Goal: Information Seeking & Learning: Learn about a topic

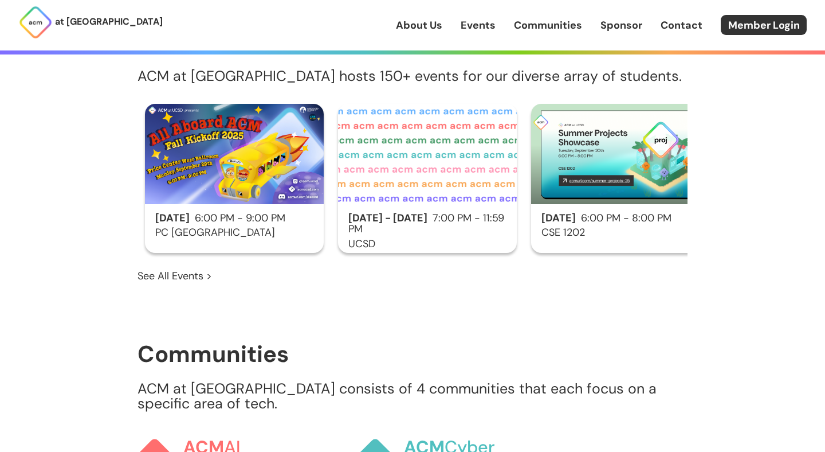
scroll to position [682, 0]
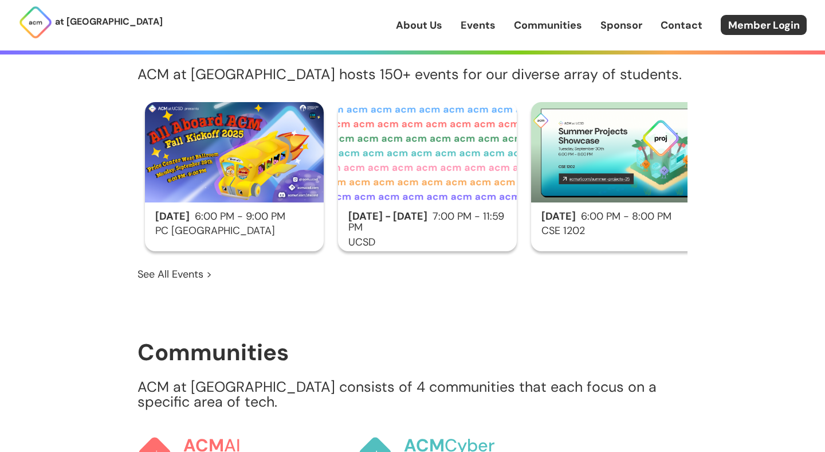
click at [198, 225] on div "Sep 29 6:00 PM - 9:00 PM PC West Ballroom" at bounding box center [234, 176] width 179 height 149
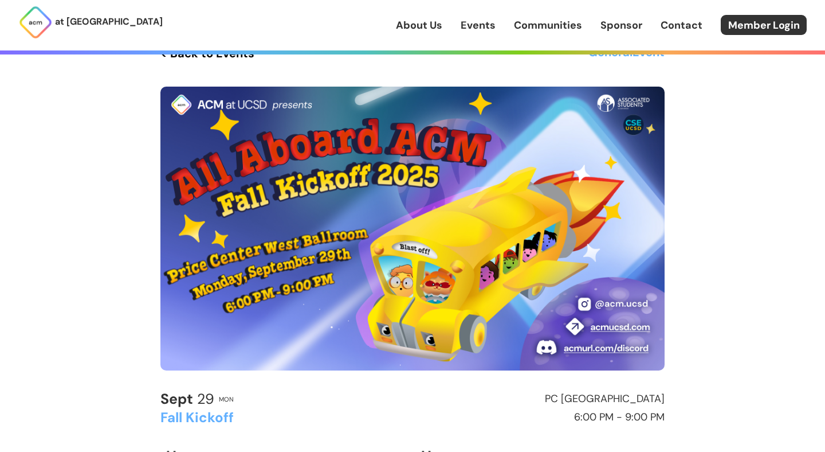
scroll to position [27, 0]
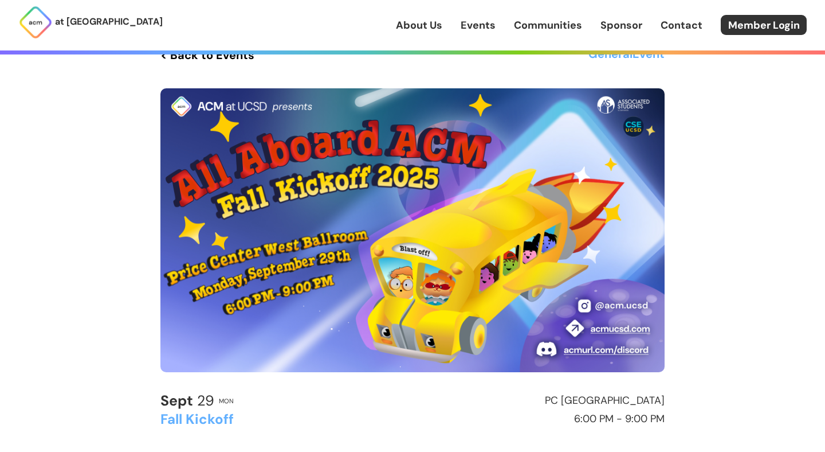
click at [190, 232] on img at bounding box center [412, 230] width 504 height 284
click at [447, 190] on img at bounding box center [412, 230] width 504 height 284
drag, startPoint x: 692, startPoint y: 152, endPoint x: 481, endPoint y: 175, distance: 211.5
click at [481, 175] on div "at UC San Diego About Us Events Communities Sponsor Contact Member Login About …" at bounding box center [412, 450] width 825 height 955
click at [480, 175] on img at bounding box center [412, 230] width 504 height 284
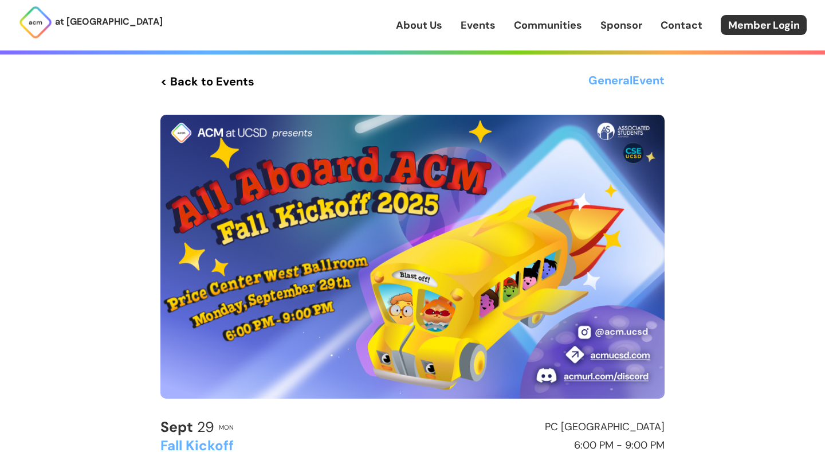
scroll to position [1, 0]
click at [633, 84] on h3 "General Event" at bounding box center [626, 81] width 76 height 21
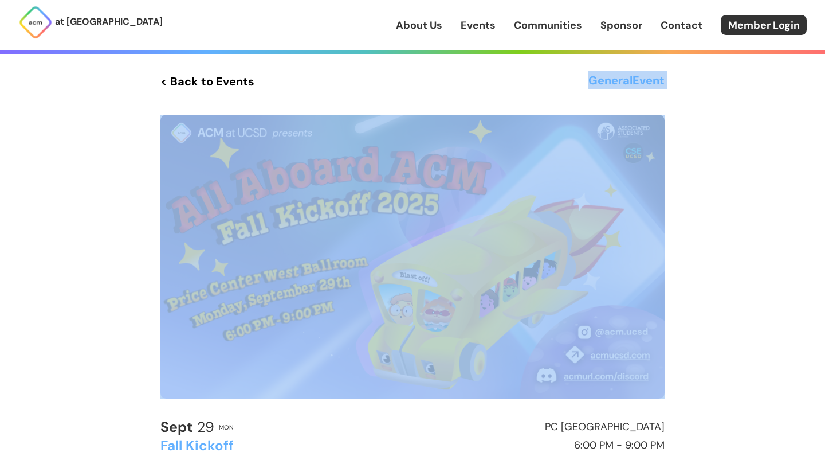
click at [633, 84] on h3 "General Event" at bounding box center [626, 81] width 76 height 21
click at [474, 95] on div "< Back to Events General Event Sept 29 Mon PC West Ballroom Fall Kickoff 6:00 P…" at bounding box center [412, 308] width 504 height 475
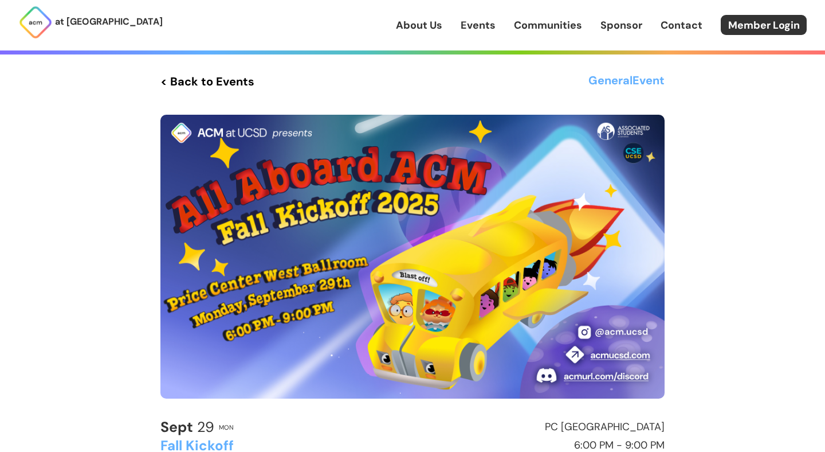
click at [474, 95] on div "< Back to Events General Event Sept 29 Mon PC West Ballroom Fall Kickoff 6:00 P…" at bounding box center [412, 308] width 504 height 475
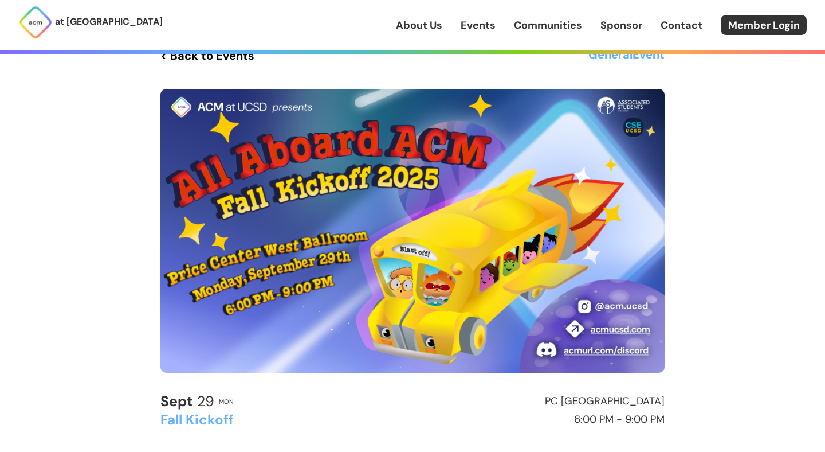
scroll to position [0, 0]
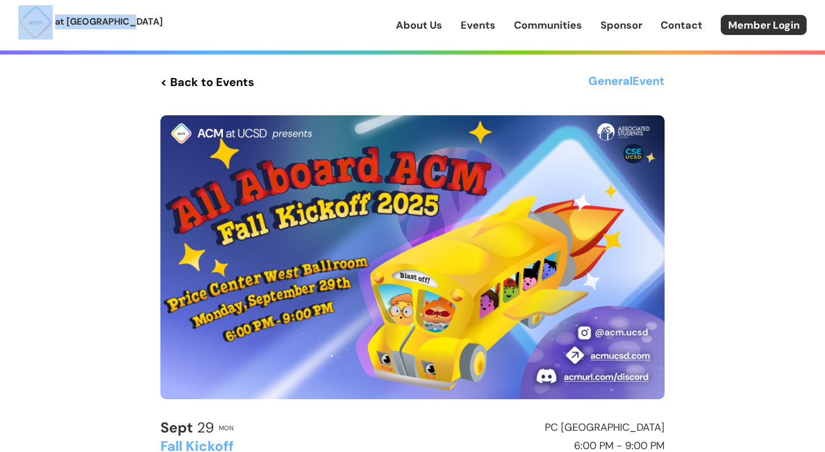
click at [454, 305] on img at bounding box center [412, 257] width 504 height 284
click at [176, 10] on div "at UC San Diego About Us Events Communities Sponsor Contact Member Login" at bounding box center [412, 25] width 825 height 50
click at [613, 77] on h3 "General Event" at bounding box center [626, 82] width 76 height 21
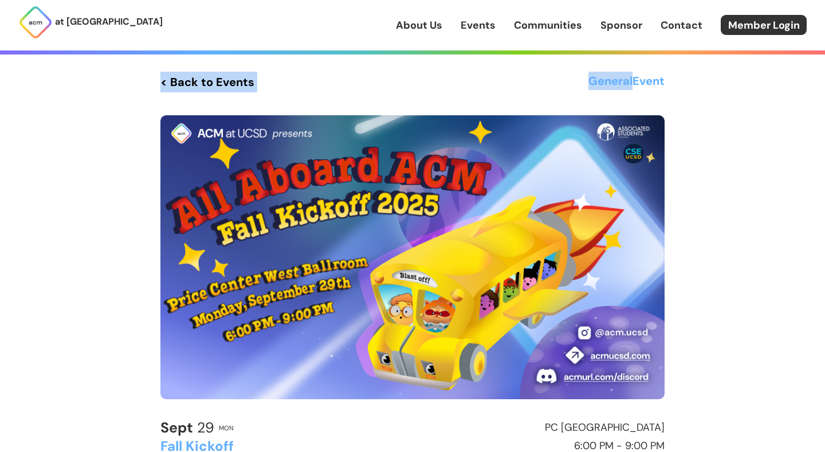
drag, startPoint x: 613, startPoint y: 77, endPoint x: 666, endPoint y: 77, distance: 53.9
click at [666, 77] on main "< Back to Events General Event Sept 29 Mon PC West Ballroom Fall Kickoff 6:00 P…" at bounding box center [413, 309] width 550 height 475
click at [622, 85] on h3 "General Event" at bounding box center [626, 82] width 76 height 21
drag, startPoint x: 591, startPoint y: 84, endPoint x: 657, endPoint y: 84, distance: 66.5
click at [657, 84] on h3 "General Event" at bounding box center [626, 82] width 76 height 21
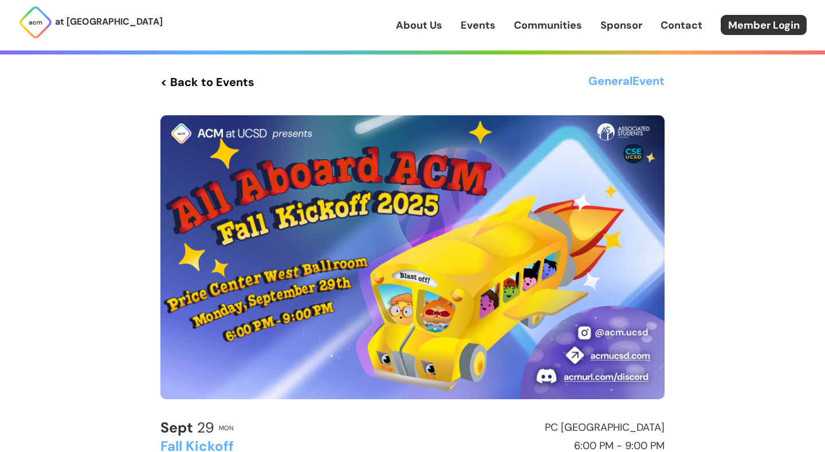
click at [588, 81] on h3 "General Event" at bounding box center [626, 82] width 76 height 21
drag, startPoint x: 588, startPoint y: 81, endPoint x: 662, endPoint y: 80, distance: 73.9
click at [662, 80] on h3 "General Event" at bounding box center [626, 82] width 76 height 21
click at [632, 70] on div "< Back to Events General Event Sept 29 Mon PC West Ballroom Fall Kickoff 6:00 P…" at bounding box center [413, 309] width 550 height 618
click at [614, 80] on h3 "General Event" at bounding box center [626, 82] width 76 height 21
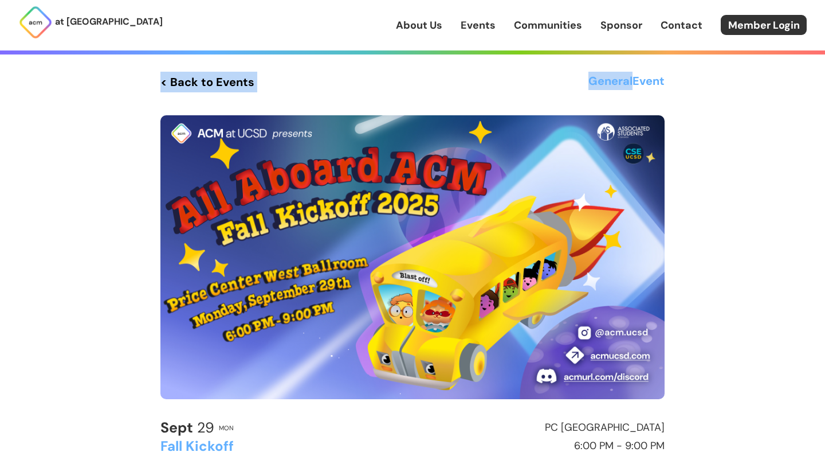
drag, startPoint x: 614, startPoint y: 80, endPoint x: 666, endPoint y: 80, distance: 51.6
click at [666, 80] on main "< Back to Events General Event Sept 29 Mon PC West Ballroom Fall Kickoff 6:00 P…" at bounding box center [413, 309] width 550 height 475
click at [590, 84] on h3 "General Event" at bounding box center [626, 82] width 76 height 21
drag, startPoint x: 588, startPoint y: 83, endPoint x: 664, endPoint y: 83, distance: 75.6
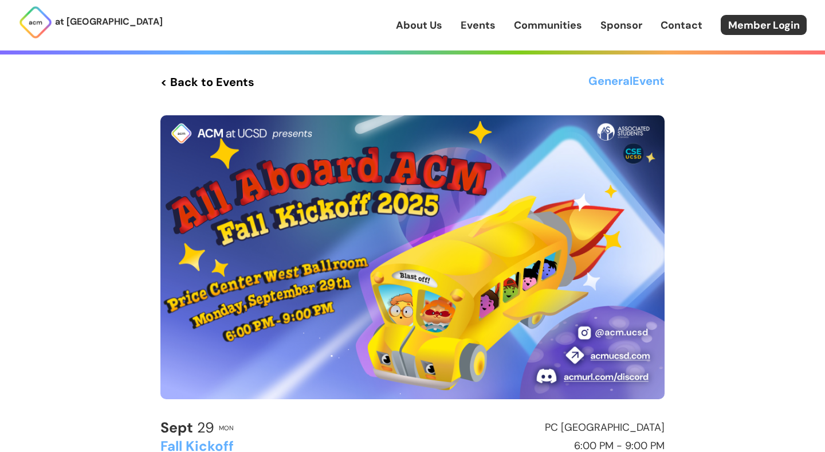
click at [664, 83] on h3 "General Event" at bounding box center [626, 82] width 76 height 21
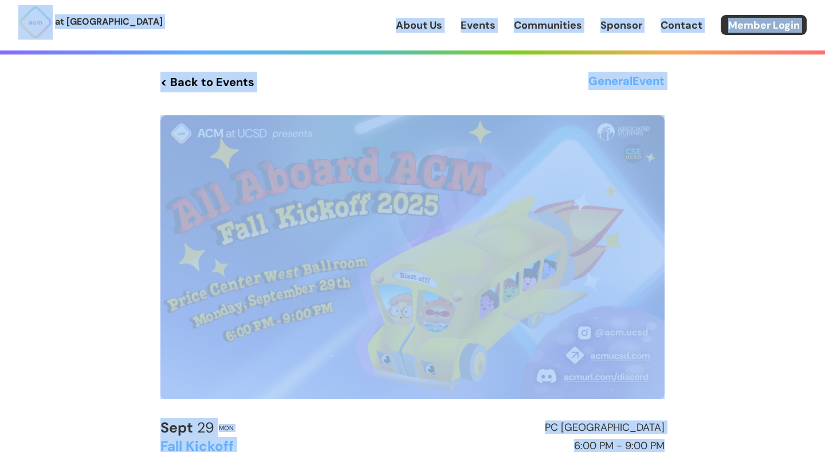
drag, startPoint x: 10, startPoint y: 12, endPoint x: 784, endPoint y: 427, distance: 878.8
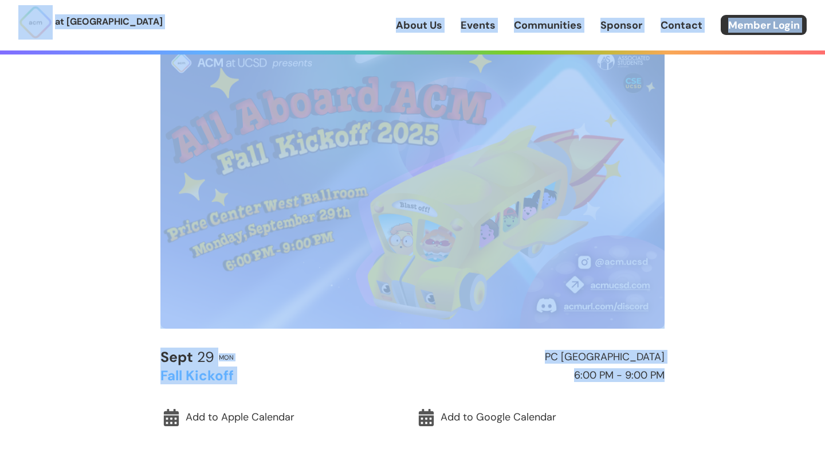
scroll to position [72, 0]
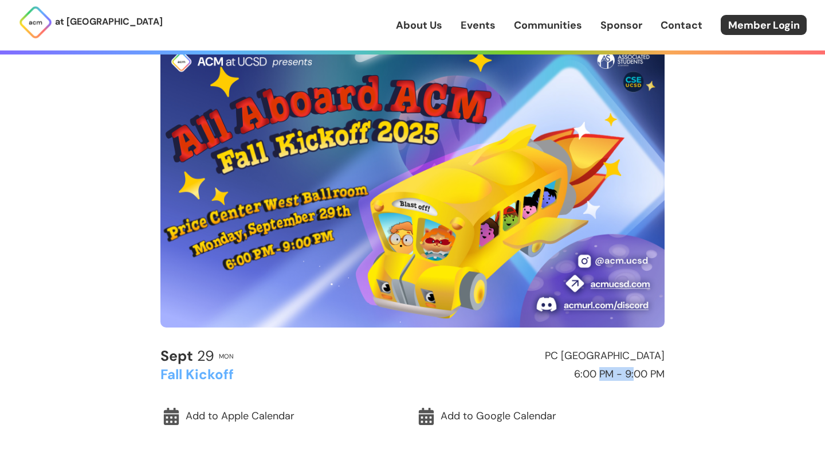
drag, startPoint x: 634, startPoint y: 379, endPoint x: 598, endPoint y: 382, distance: 36.2
click at [598, 382] on div "Sept 29 Mon PC West Ballroom Fall Kickoff 6:00 PM - 9:00 PM Add to Apple Calend…" at bounding box center [412, 411] width 504 height 127
click at [597, 383] on div "Sept 29 Mon PC West Ballroom Fall Kickoff 6:00 PM - 9:00 PM Add to Apple Calend…" at bounding box center [412, 411] width 504 height 127
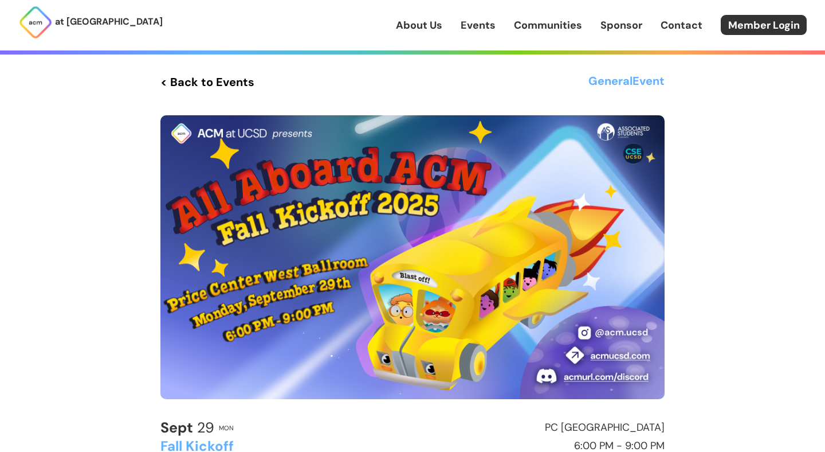
click at [513, 231] on img at bounding box center [412, 257] width 504 height 284
